Goal: Subscribe to service/newsletter

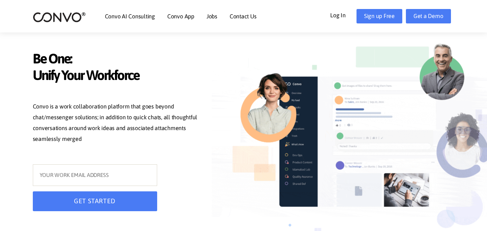
scroll to position [54, 0]
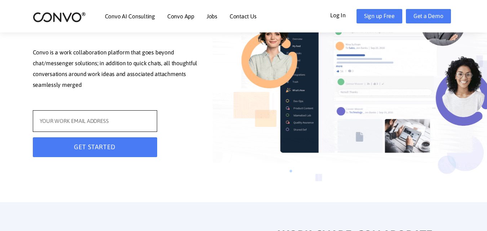
click at [90, 123] on input "text" at bounding box center [95, 121] width 124 height 22
click at [111, 120] on input "text" at bounding box center [95, 121] width 124 height 22
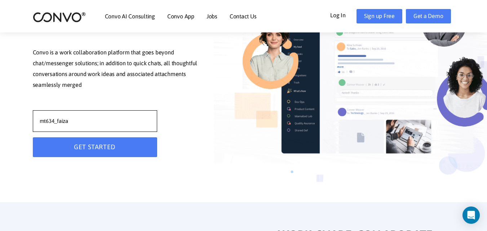
click at [84, 119] on input "mt634_faiza" at bounding box center [95, 121] width 124 height 22
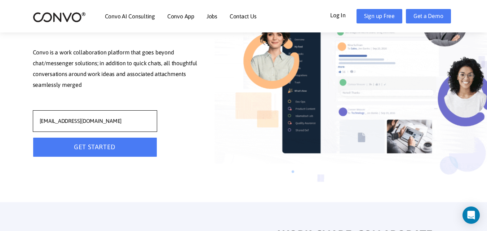
type input "[EMAIL_ADDRESS][DOMAIN_NAME]"
click at [94, 147] on button "GET STARTED" at bounding box center [95, 147] width 124 height 20
